Goal: Navigation & Orientation: Find specific page/section

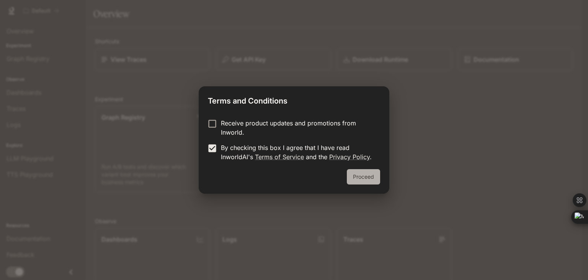
click at [370, 184] on button "Proceed" at bounding box center [363, 176] width 33 height 15
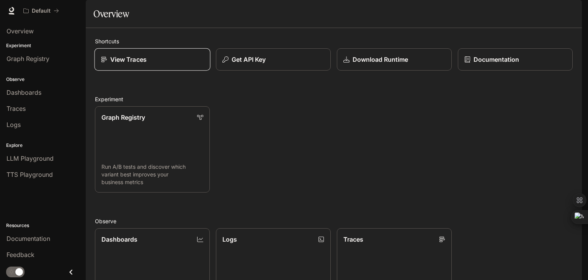
click at [202, 71] on link "View Traces" at bounding box center [153, 59] width 116 height 23
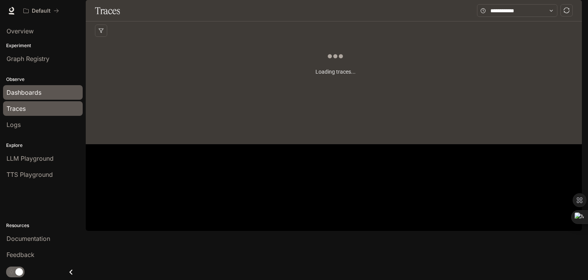
click at [42, 95] on div "Dashboards" at bounding box center [43, 92] width 73 height 9
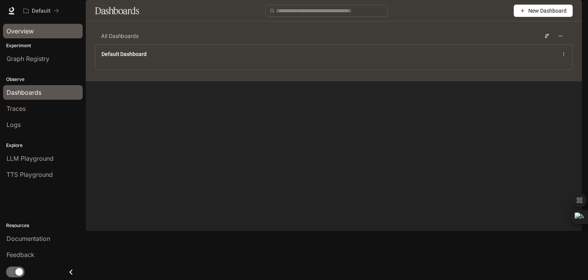
click at [22, 36] on link "Overview" at bounding box center [43, 31] width 80 height 15
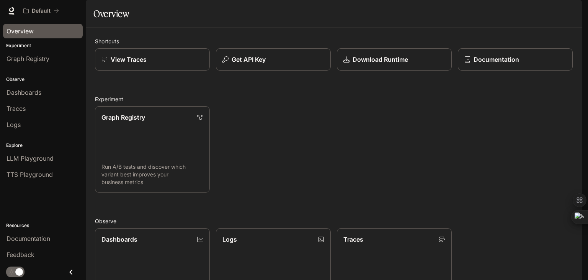
scroll to position [178, 0]
click at [575, 9] on div "button" at bounding box center [571, 10] width 11 height 11
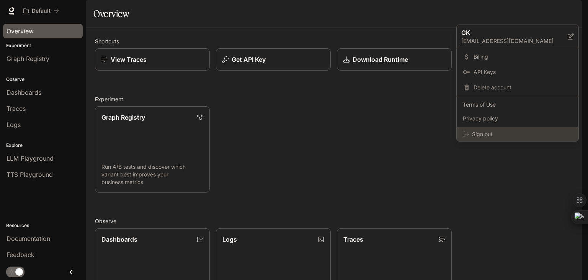
click at [514, 132] on span "Sign out" at bounding box center [522, 134] width 100 height 8
